Goal: Task Accomplishment & Management: Manage account settings

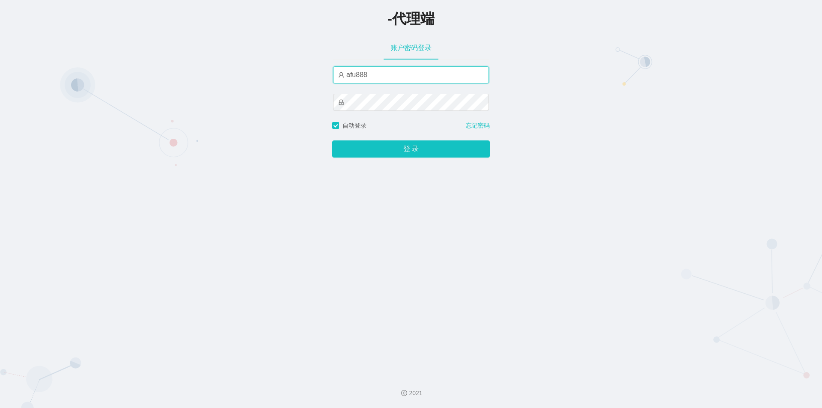
drag, startPoint x: 194, startPoint y: 62, endPoint x: 1, endPoint y: 59, distance: 192.6
click at [1, 59] on div "-代理端 账户密码登录 afu888 自动登录 忘记密码 登 录" at bounding box center [411, 184] width 822 height 368
paste input "san"
type input "asan888"
click at [0, 95] on div "-代理端 账户密码登录 asan888 自动登录 忘记密码 登 录" at bounding box center [411, 184] width 822 height 368
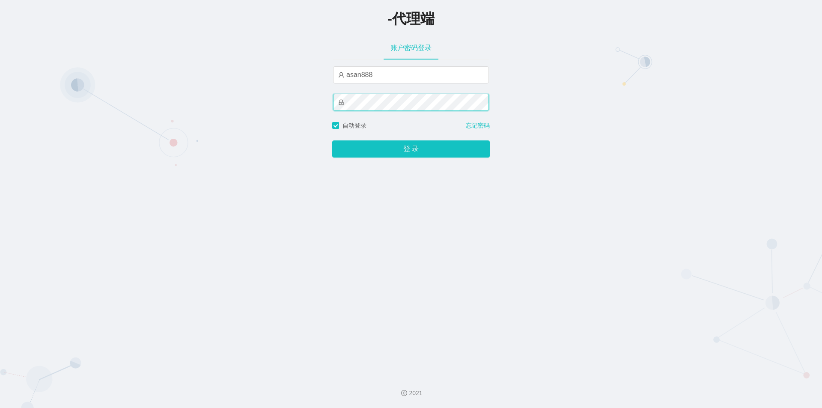
click at [332, 140] on button "登 录" at bounding box center [411, 148] width 158 height 17
click at [646, 83] on div "-代理端 账户密码登录 asan888 自动登录 忘记密码 登 录" at bounding box center [411, 184] width 822 height 368
click at [0, 72] on div "-代理端 账户密码登录 asan888 自动登录 忘记密码 登 录" at bounding box center [411, 184] width 822 height 368
click at [339, 146] on button "登 录" at bounding box center [411, 148] width 158 height 17
click at [339, 103] on icon "图标: lock" at bounding box center [341, 103] width 5 height 6
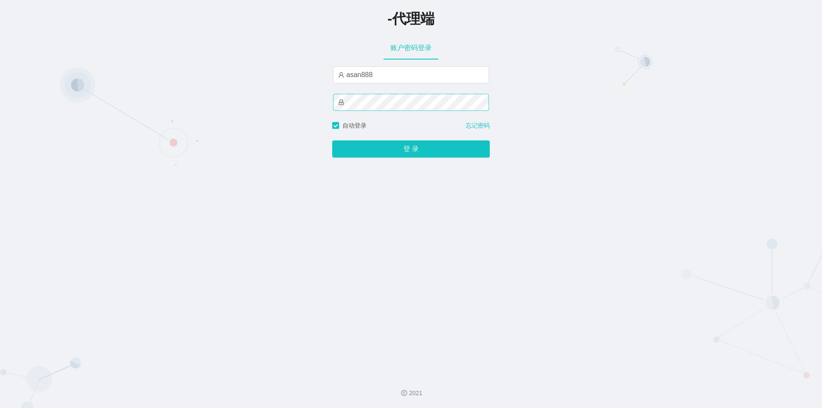
click at [339, 103] on icon "图标: lock" at bounding box center [341, 103] width 5 height 6
click at [673, 91] on div "-代理端 账户密码登录 asan888 自动登录 忘记密码 登 录" at bounding box center [411, 184] width 822 height 368
click at [388, 79] on input "asan888" at bounding box center [411, 74] width 156 height 17
click at [388, 76] on input "asan888" at bounding box center [411, 74] width 156 height 17
click at [388, 74] on input "asan888" at bounding box center [411, 74] width 156 height 17
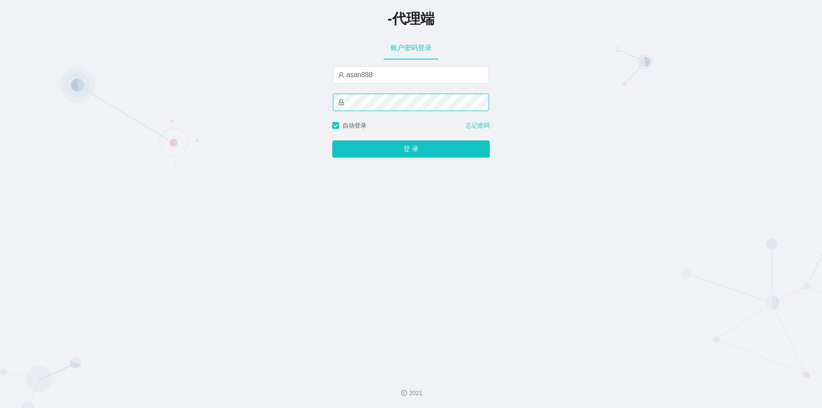
click at [80, 113] on div "-代理端 账户密码登录 asan888 自动登录 忘记密码 登 录" at bounding box center [411, 184] width 822 height 368
click at [229, 104] on div "-代理端 账户密码登录 asan888 自动登录 忘记密码 登 录" at bounding box center [411, 184] width 822 height 368
click at [332, 140] on button "登 录" at bounding box center [411, 148] width 158 height 17
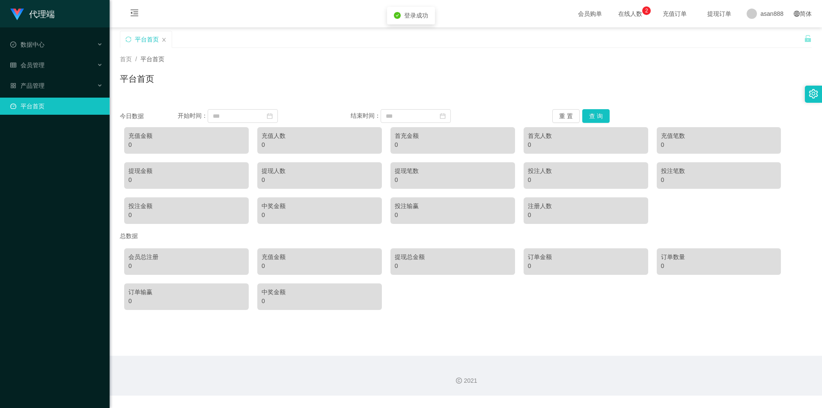
click at [509, 79] on div "平台首页" at bounding box center [466, 82] width 692 height 20
click at [59, 95] on li "产品管理" at bounding box center [55, 86] width 110 height 19
drag, startPoint x: 59, startPoint y: 87, endPoint x: 58, endPoint y: 70, distance: 17.6
click at [59, 87] on div "产品管理" at bounding box center [55, 85] width 110 height 17
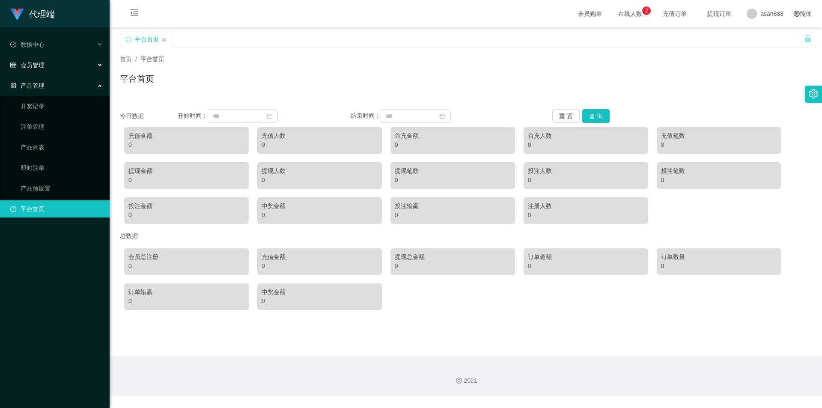
click at [58, 70] on div "会员管理" at bounding box center [55, 64] width 110 height 17
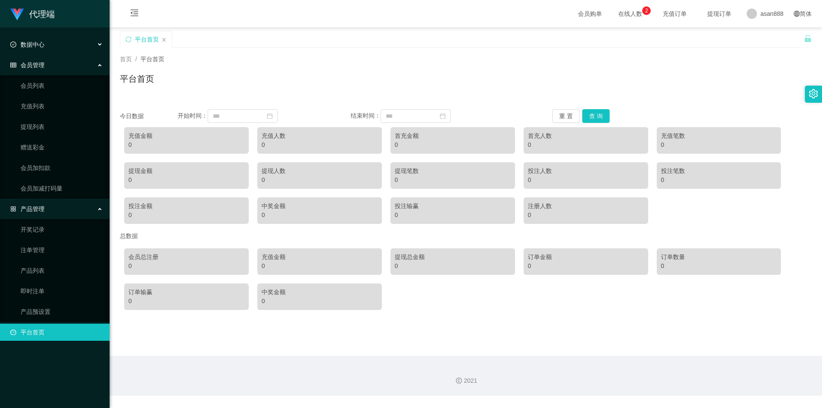
click at [59, 40] on div "数据中心" at bounding box center [55, 44] width 110 height 17
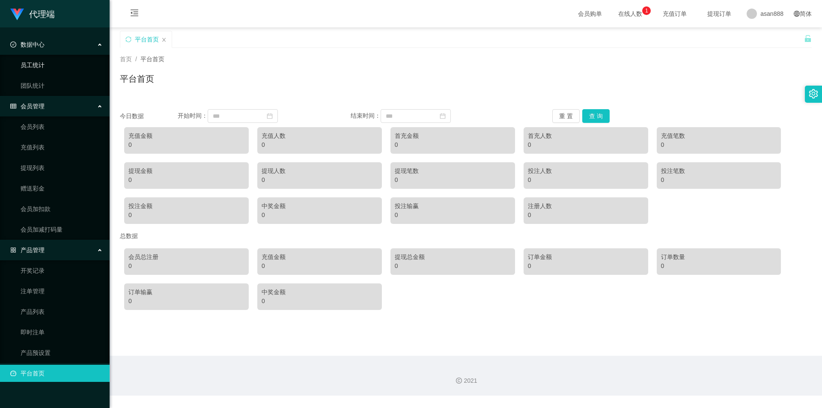
click at [49, 62] on link "员工统计" at bounding box center [62, 64] width 82 height 17
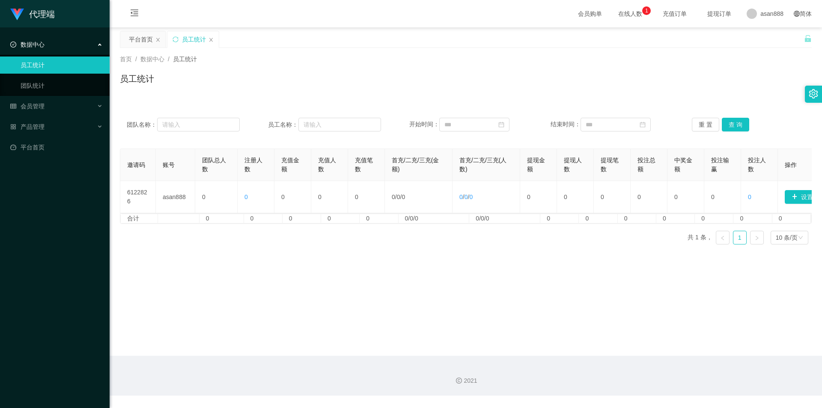
click at [30, 77] on ul "员工统计 团队统计" at bounding box center [55, 75] width 110 height 41
click at [30, 79] on link "团队统计" at bounding box center [62, 85] width 82 height 17
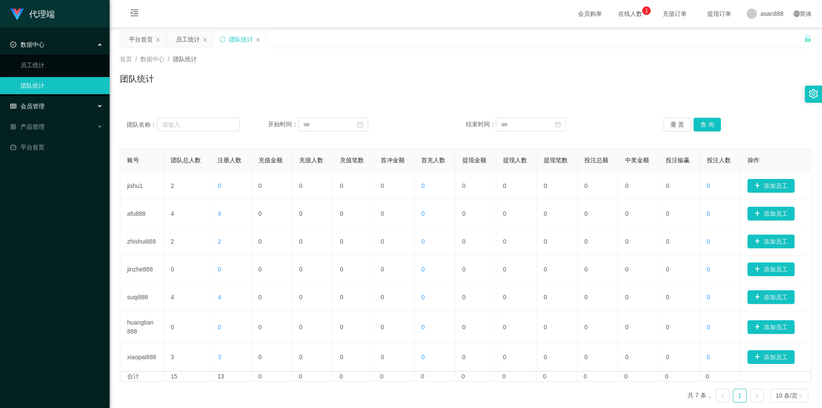
click at [59, 101] on div "会员管理" at bounding box center [55, 106] width 110 height 17
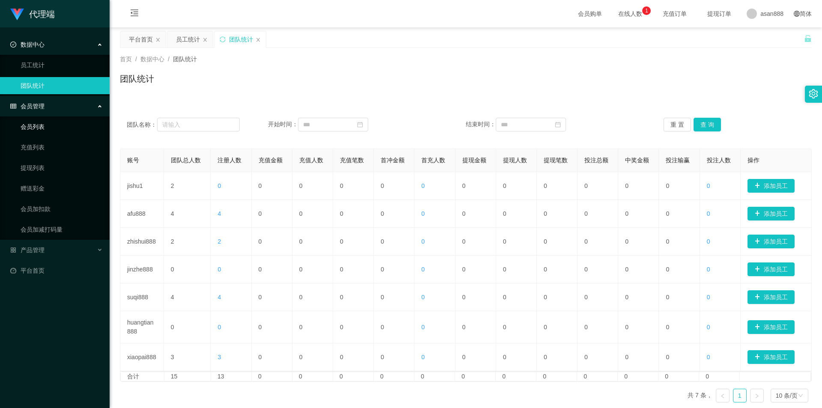
click at [54, 130] on link "会员列表" at bounding box center [62, 126] width 82 height 17
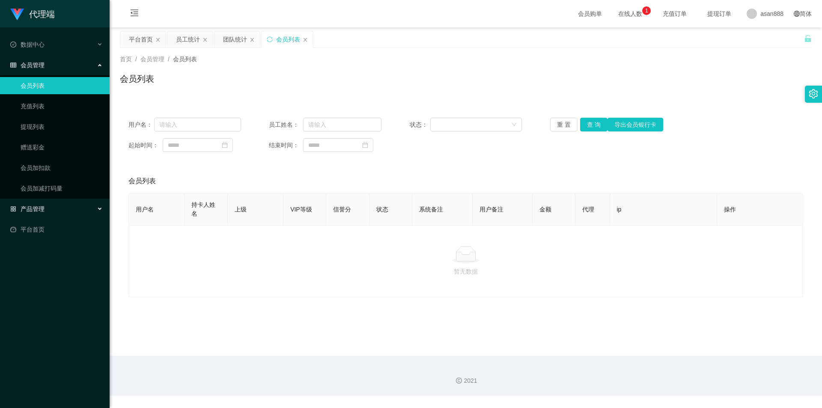
click at [48, 205] on div "产品管理" at bounding box center [55, 208] width 110 height 17
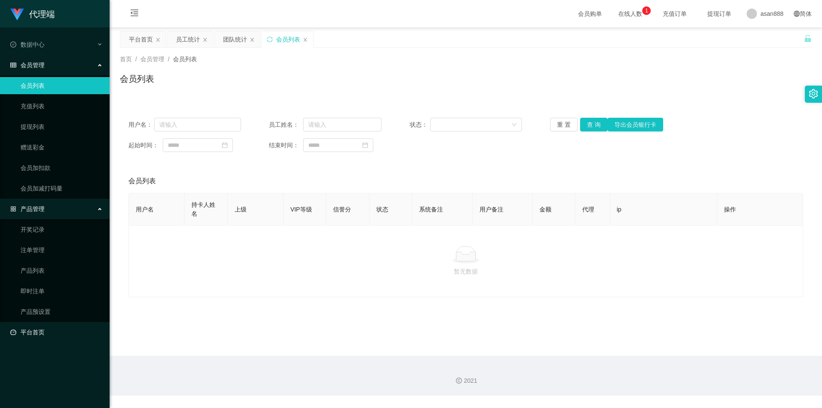
click at [51, 333] on link "平台首页" at bounding box center [56, 332] width 92 height 17
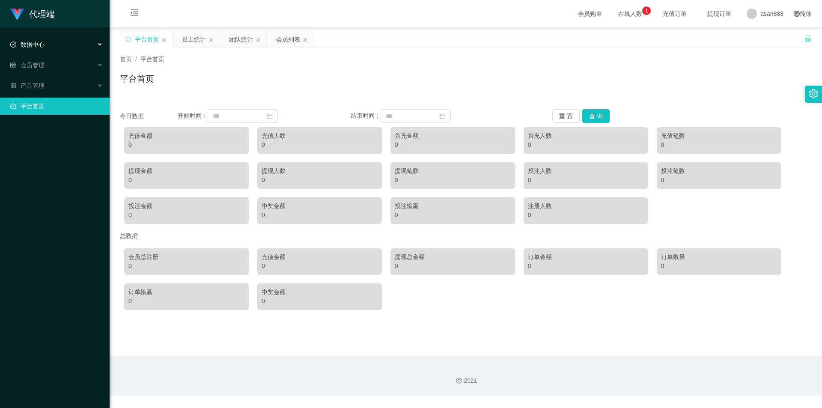
click at [60, 47] on div "数据中心" at bounding box center [55, 44] width 110 height 17
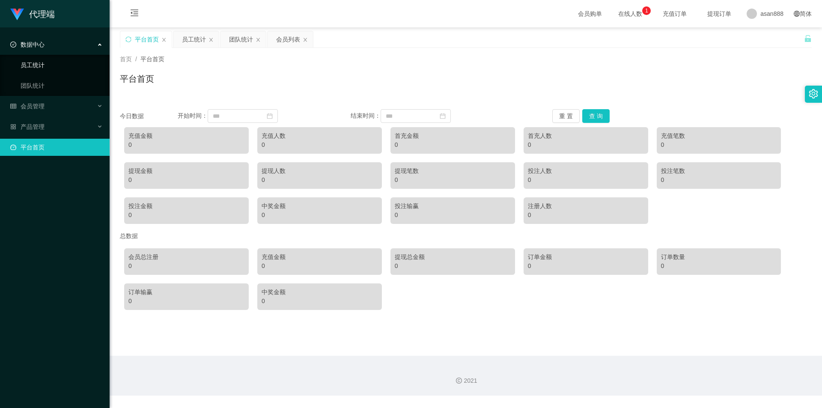
click at [61, 59] on link "员工统计" at bounding box center [62, 64] width 82 height 17
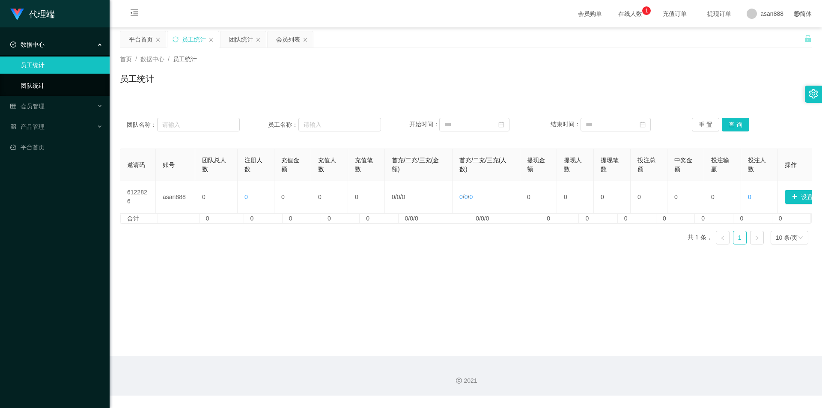
click at [54, 88] on link "团队统计" at bounding box center [62, 85] width 82 height 17
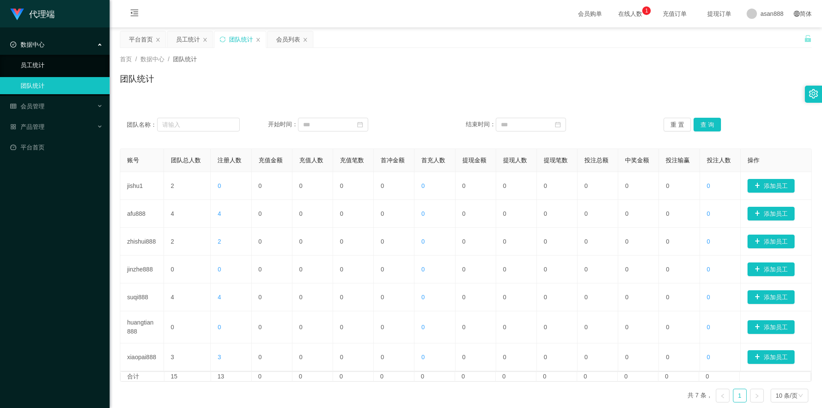
click at [32, 64] on link "员工统计" at bounding box center [62, 64] width 82 height 17
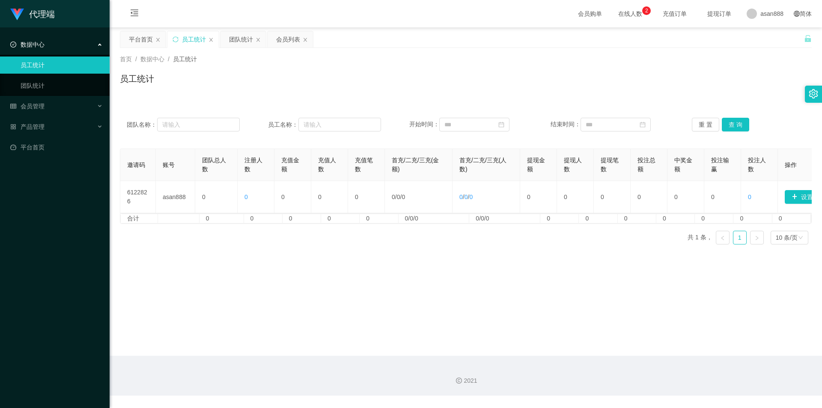
scroll to position [0, 30]
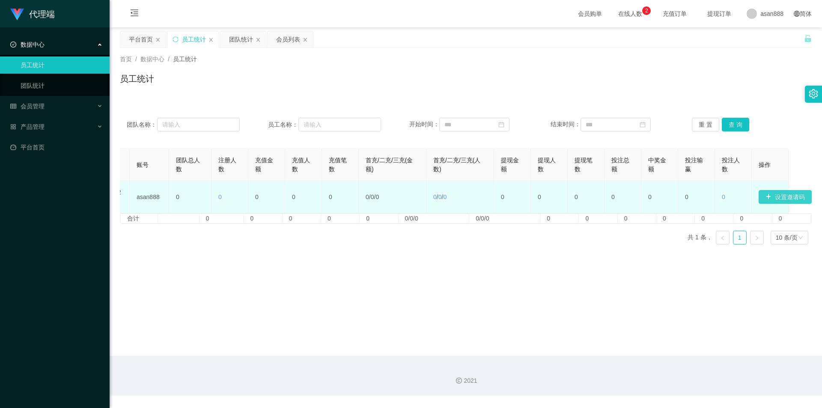
click at [788, 198] on button "设置邀请码" at bounding box center [784, 197] width 53 height 14
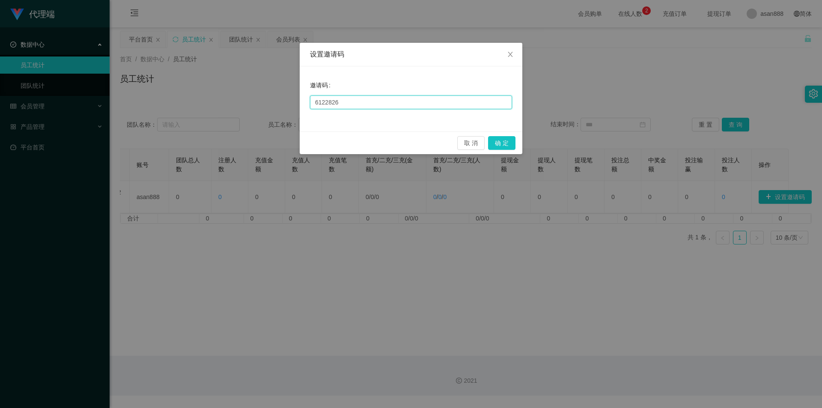
drag, startPoint x: 352, startPoint y: 103, endPoint x: 0, endPoint y: 91, distance: 352.0
click at [0, 92] on div "设置邀请码 邀请码 6122826 取 消 确 定" at bounding box center [411, 204] width 822 height 408
type input "336688"
click at [505, 144] on button "确 定" at bounding box center [501, 143] width 27 height 14
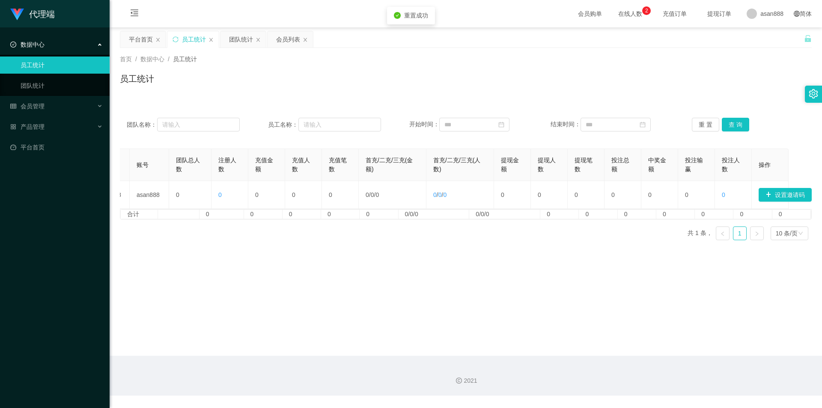
click at [655, 56] on div "首页 / 数据中心 / 员工统计 /" at bounding box center [466, 59] width 692 height 9
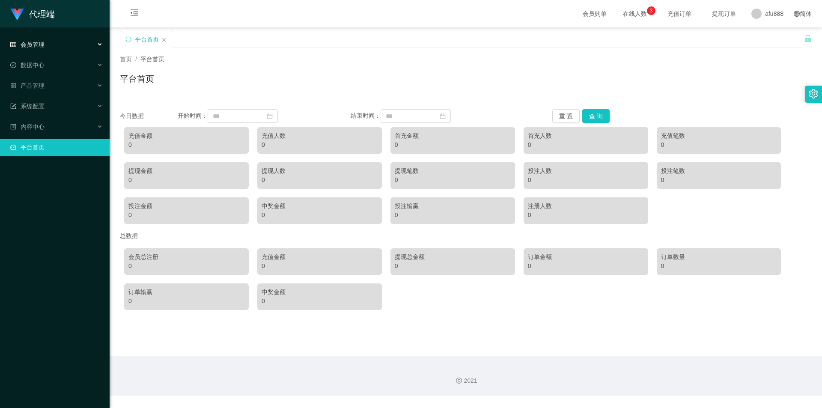
click at [57, 44] on div "会员管理" at bounding box center [55, 44] width 110 height 17
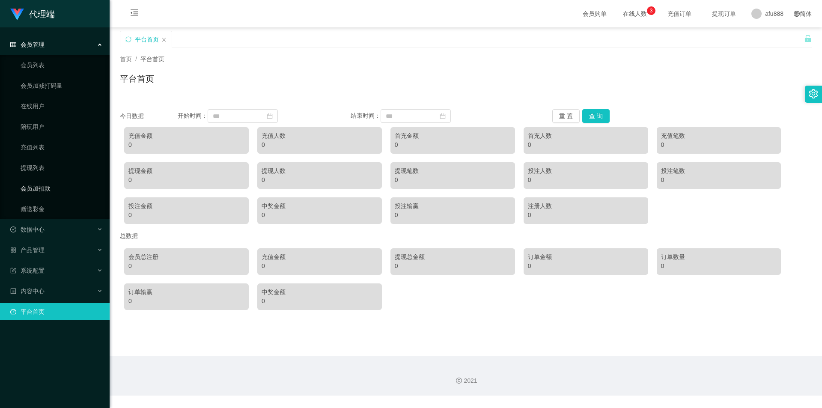
drag, startPoint x: 57, startPoint y: 186, endPoint x: 130, endPoint y: 166, distance: 75.4
click at [57, 186] on link "会员加扣款" at bounding box center [62, 188] width 82 height 17
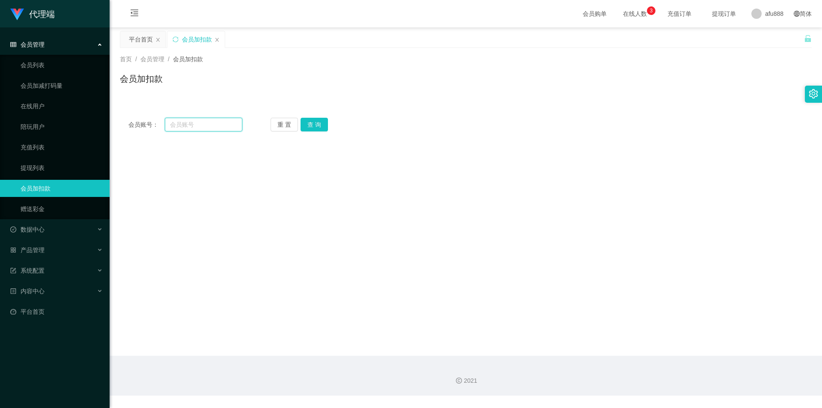
click at [220, 122] on input "text" at bounding box center [203, 125] width 77 height 14
type input "dapengfacai"
click at [313, 122] on button "查 询" at bounding box center [313, 125] width 27 height 14
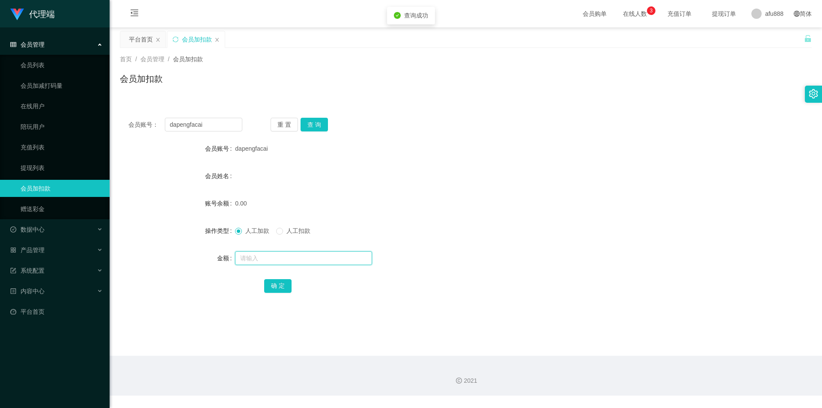
click at [251, 261] on input "text" at bounding box center [303, 258] width 137 height 14
type input "100"
click at [276, 290] on button "确 定" at bounding box center [277, 286] width 27 height 14
drag, startPoint x: 494, startPoint y: 208, endPoint x: 701, endPoint y: 13, distance: 283.7
click at [520, 192] on form "会员账号 dapengfacai 会员姓名 账号余额 100.00 操作类型 人工加款 人工扣款 金额 确 定" at bounding box center [466, 217] width 692 height 154
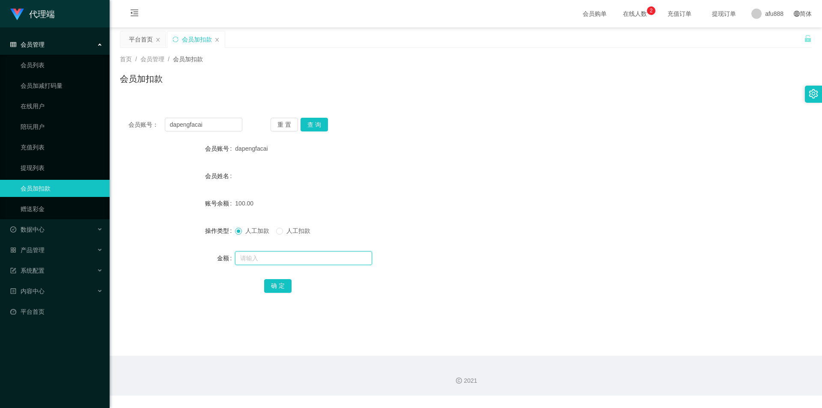
click at [243, 257] on input "text" at bounding box center [303, 258] width 137 height 14
type input "50"
click at [275, 287] on button "确 定" at bounding box center [277, 286] width 27 height 14
drag, startPoint x: 564, startPoint y: 228, endPoint x: 789, endPoint y: 17, distance: 308.9
click at [589, 214] on form "会员账号 dapengfacai 会员姓名 账号余额 150.00 操作类型 人工加款 人工扣款 金额 确 定" at bounding box center [466, 217] width 692 height 154
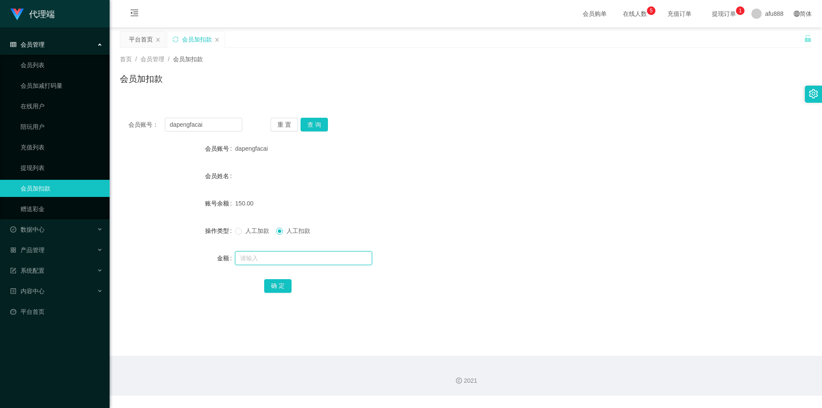
click at [254, 263] on input "text" at bounding box center [303, 258] width 137 height 14
type input "50"
click at [275, 285] on button "确 定" at bounding box center [277, 286] width 27 height 14
click at [443, 228] on div "人工加款 人工扣款" at bounding box center [437, 230] width 404 height 17
drag, startPoint x: 215, startPoint y: 123, endPoint x: 0, endPoint y: 89, distance: 217.5
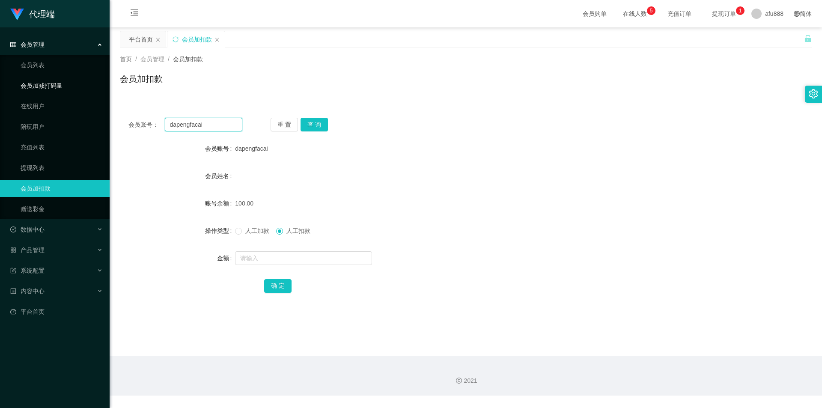
click at [0, 89] on section "代理端 会员管理 会员列表 会员加减打码量 在线用户 陪玩用户 充值列表 提现列表 会员加扣款 赠送彩金 数据中心 产品管理 系统配置 内容中心 平台首页 保…" at bounding box center [411, 197] width 822 height 395
click at [57, 64] on link "会员列表" at bounding box center [62, 64] width 82 height 17
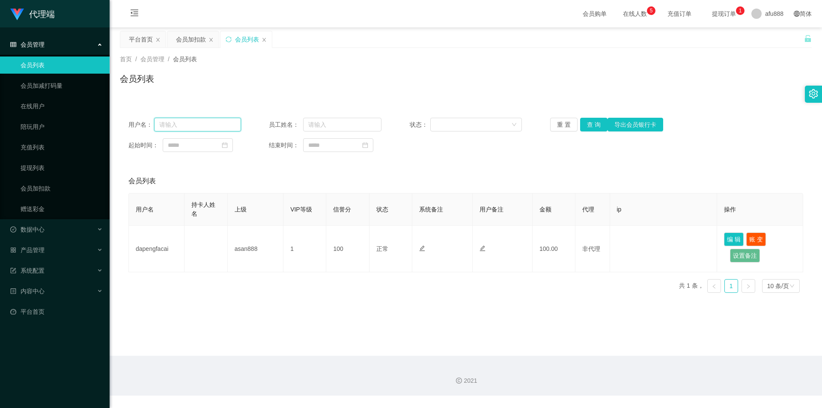
click at [186, 122] on input "text" at bounding box center [197, 125] width 87 height 14
paste input "dapengfacai"
type input "dapengfacai"
click at [585, 121] on button "查 询" at bounding box center [593, 125] width 27 height 14
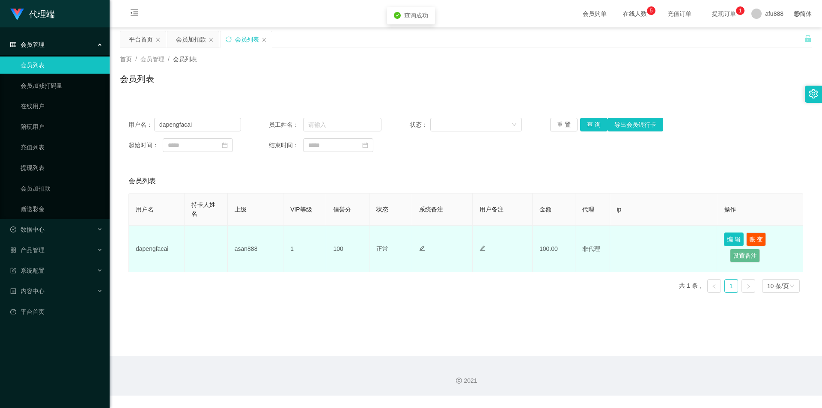
click at [730, 235] on button "编 辑" at bounding box center [734, 239] width 20 height 14
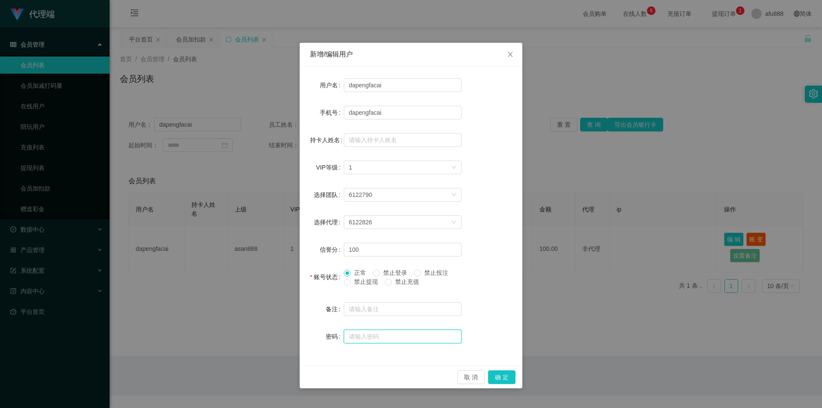
click at [370, 336] on input "text" at bounding box center [403, 337] width 118 height 14
type input "aa123123"
click at [497, 377] on button "确 定" at bounding box center [501, 377] width 27 height 14
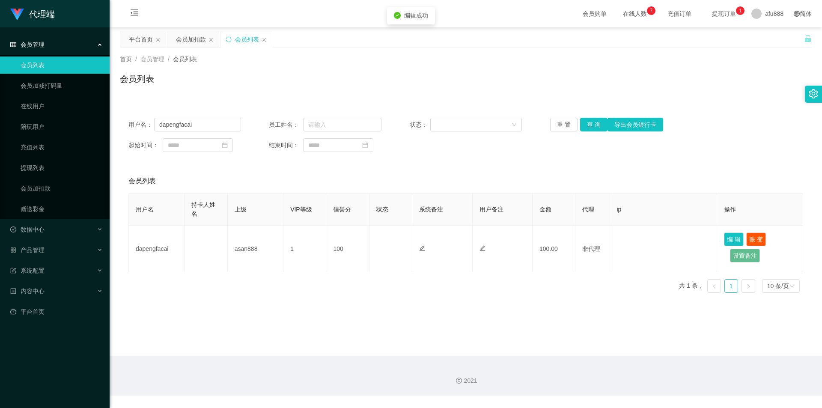
click at [753, 120] on div "用户名： dapengfacai 员工姓名： 状态： 重 置 查 询 导出会员银行卡" at bounding box center [465, 125] width 675 height 14
click at [183, 37] on div "会员加扣款" at bounding box center [191, 39] width 30 height 16
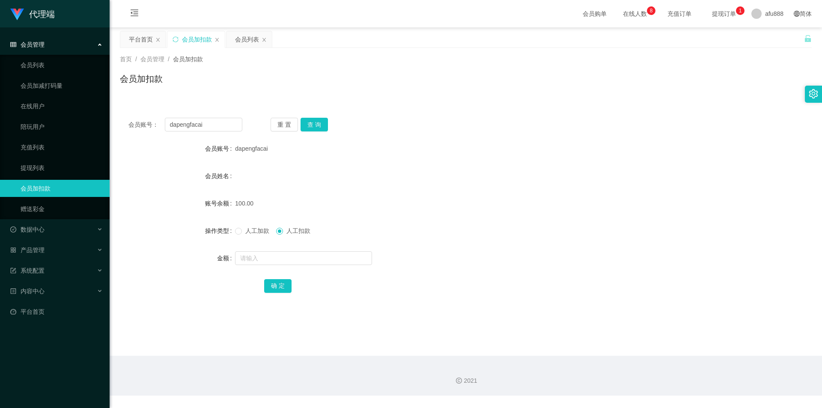
click at [244, 227] on span "人工加款" at bounding box center [257, 230] width 31 height 7
click at [244, 255] on input "text" at bounding box center [303, 258] width 137 height 14
type input "50"
click at [277, 285] on button "确 定" at bounding box center [277, 286] width 27 height 14
drag, startPoint x: 615, startPoint y: 212, endPoint x: 619, endPoint y: 209, distance: 4.6
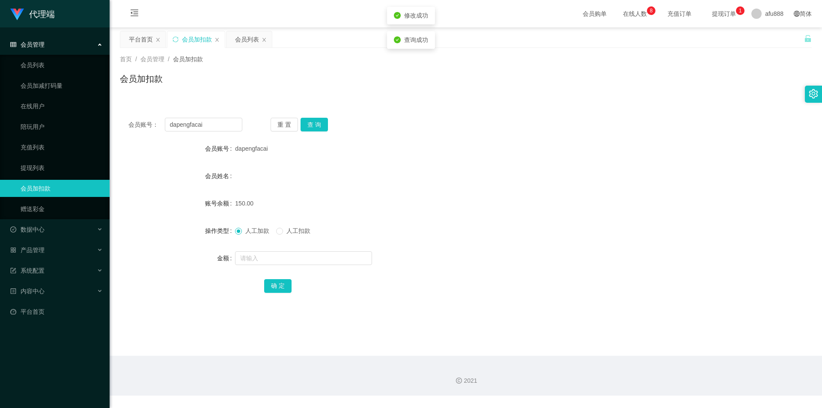
click at [615, 211] on form "会员账号 dapengfacai 会员姓名 账号余额 150.00 操作类型 人工加款 人工扣款 金额 确 定" at bounding box center [466, 217] width 692 height 154
